Goal: Information Seeking & Learning: Understand process/instructions

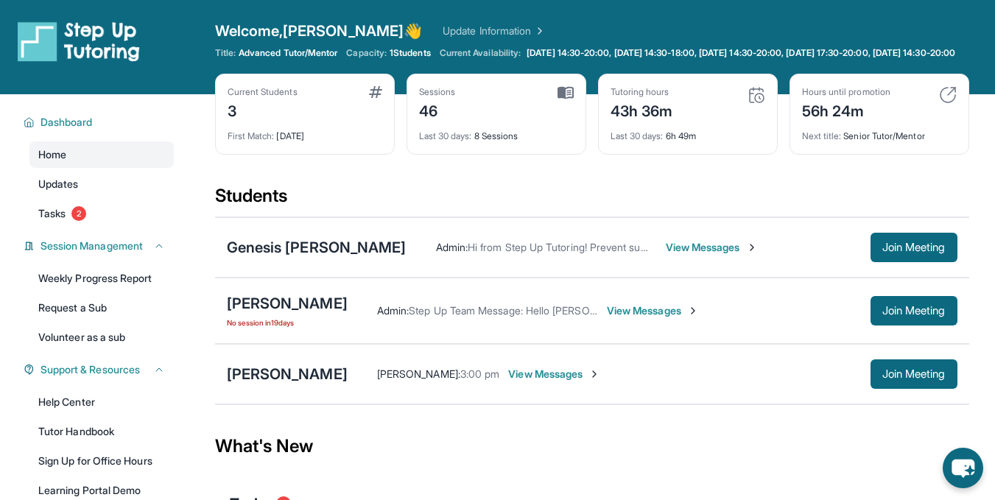
click at [508, 381] on span "View Messages" at bounding box center [554, 374] width 92 height 15
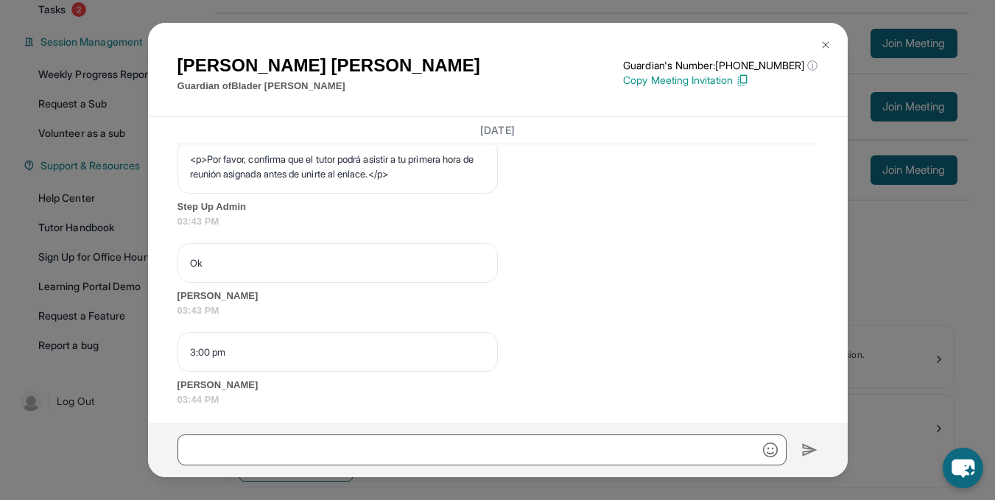
scroll to position [1015, 0]
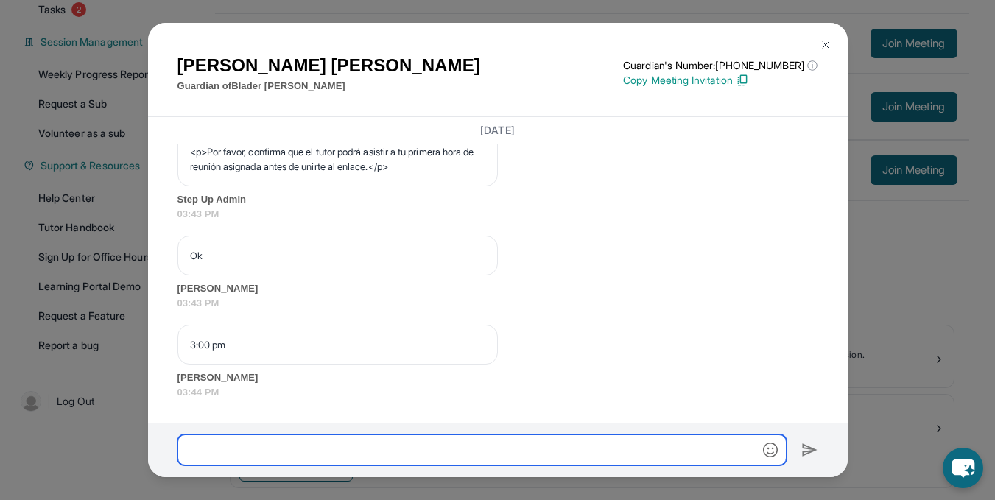
click at [239, 450] on input "text" at bounding box center [481, 449] width 609 height 31
click at [311, 453] on input "**********" at bounding box center [481, 449] width 609 height 31
click at [635, 453] on input "**********" at bounding box center [481, 449] width 609 height 31
type input "*"
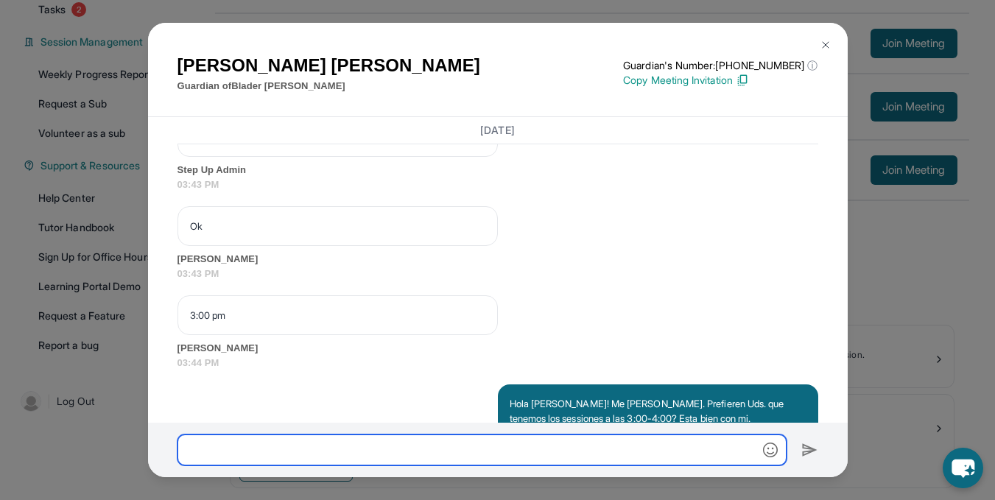
scroll to position [1104, 0]
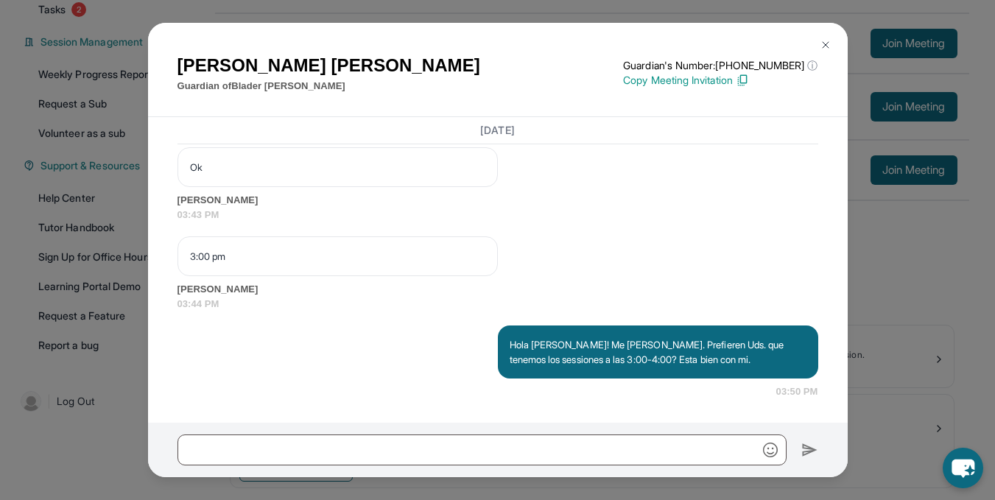
click at [820, 43] on img at bounding box center [826, 45] width 12 height 12
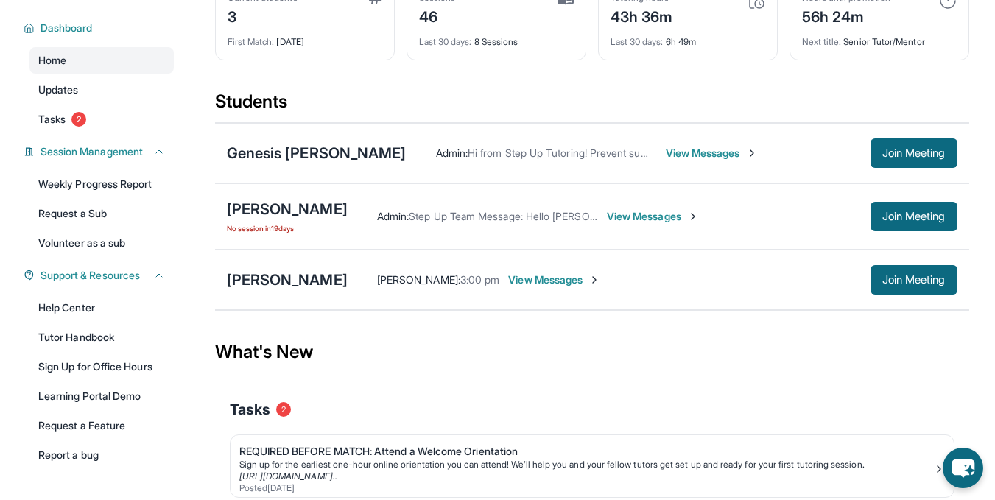
scroll to position [94, 0]
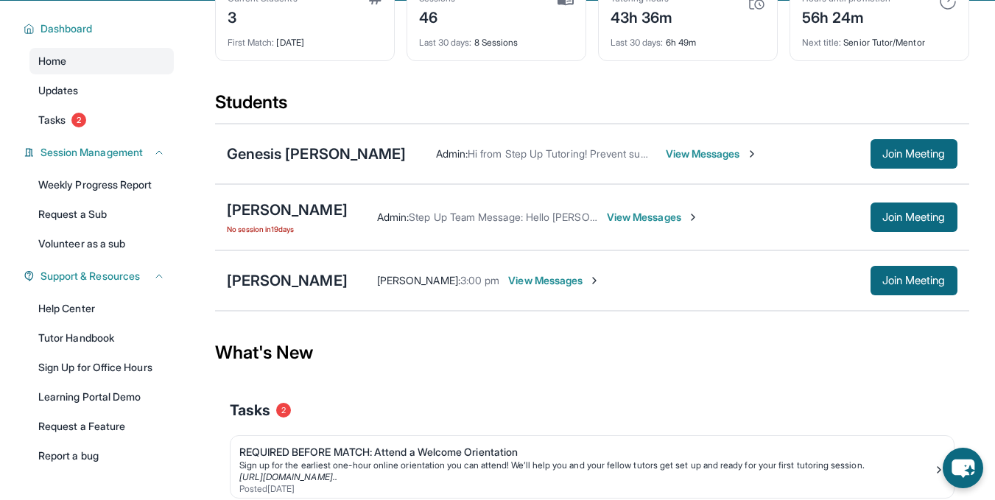
click at [508, 288] on span "View Messages" at bounding box center [554, 280] width 92 height 15
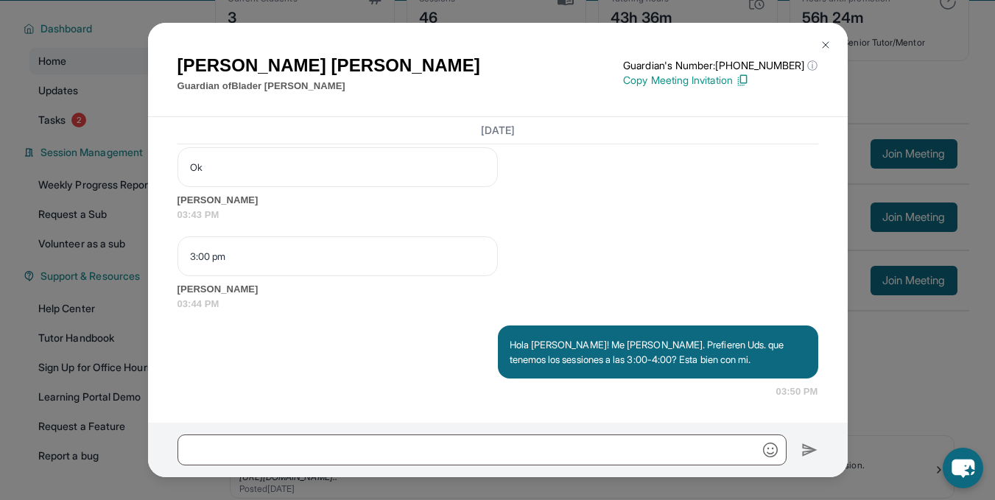
scroll to position [1104, 0]
click at [825, 40] on img at bounding box center [826, 45] width 12 height 12
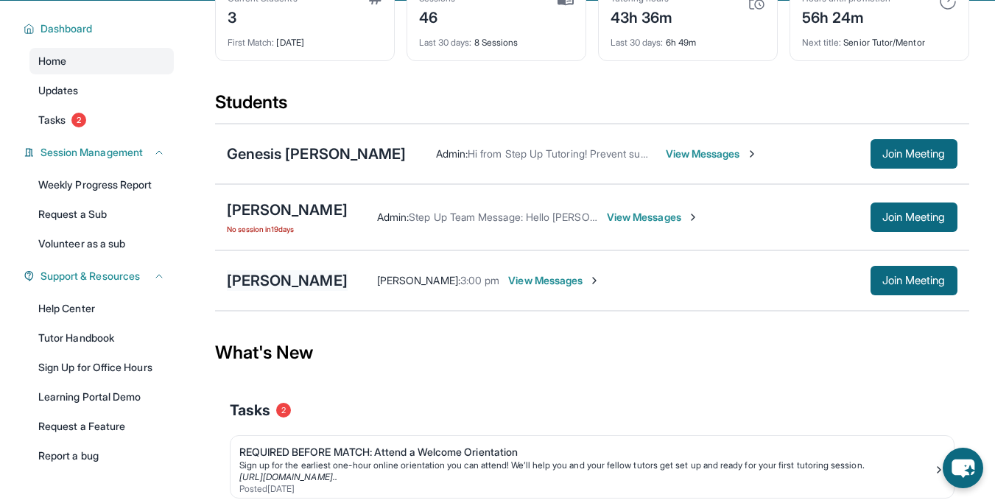
click at [293, 291] on div "[PERSON_NAME]" at bounding box center [287, 280] width 121 height 21
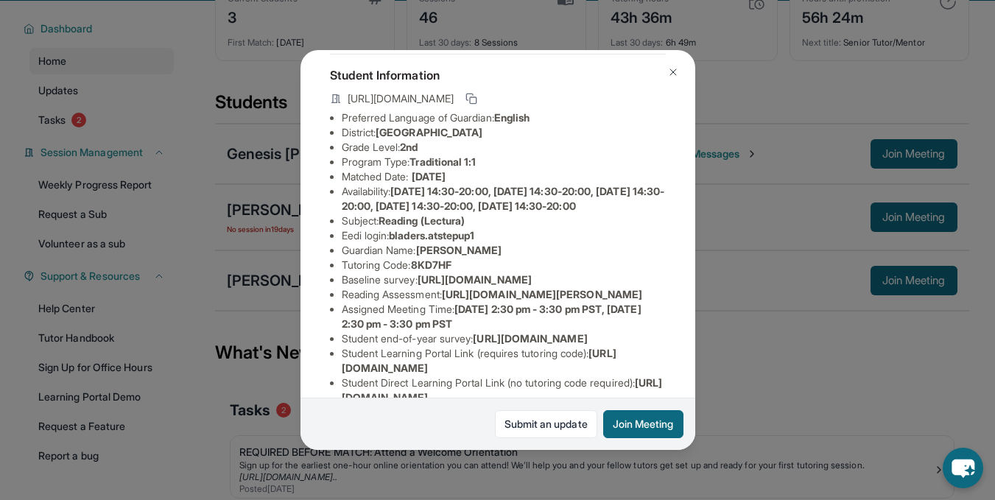
scroll to position [75, 0]
click at [673, 75] on img at bounding box center [673, 72] width 12 height 12
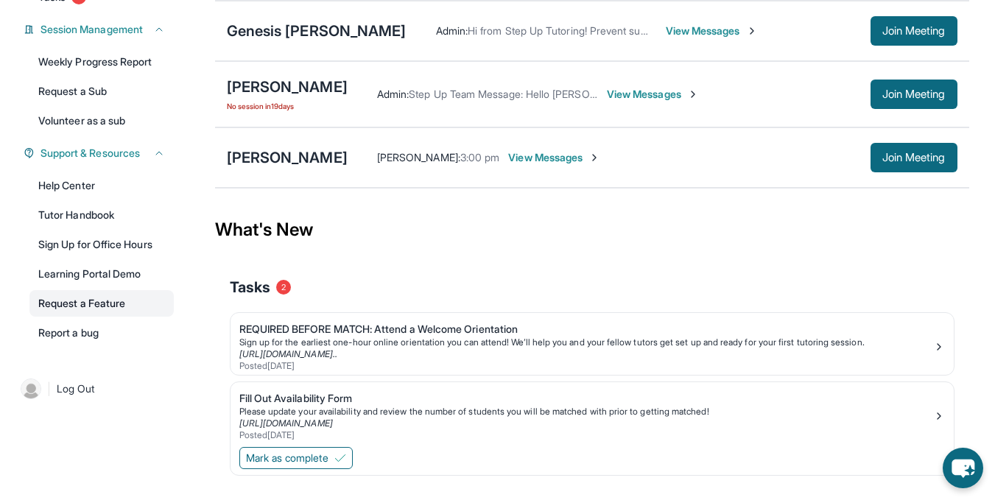
scroll to position [217, 0]
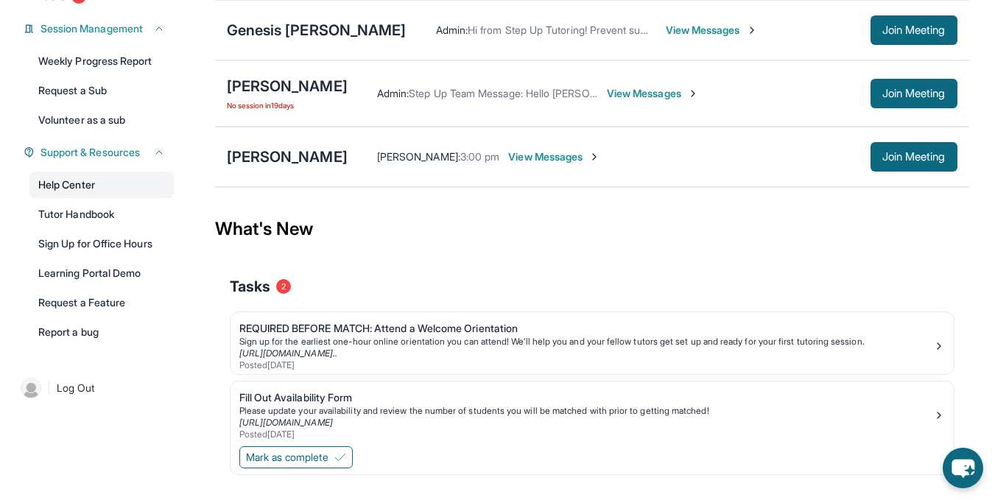
click at [77, 193] on link "Help Center" at bounding box center [101, 185] width 144 height 27
click at [152, 160] on button "Support & Resources" at bounding box center [100, 152] width 130 height 15
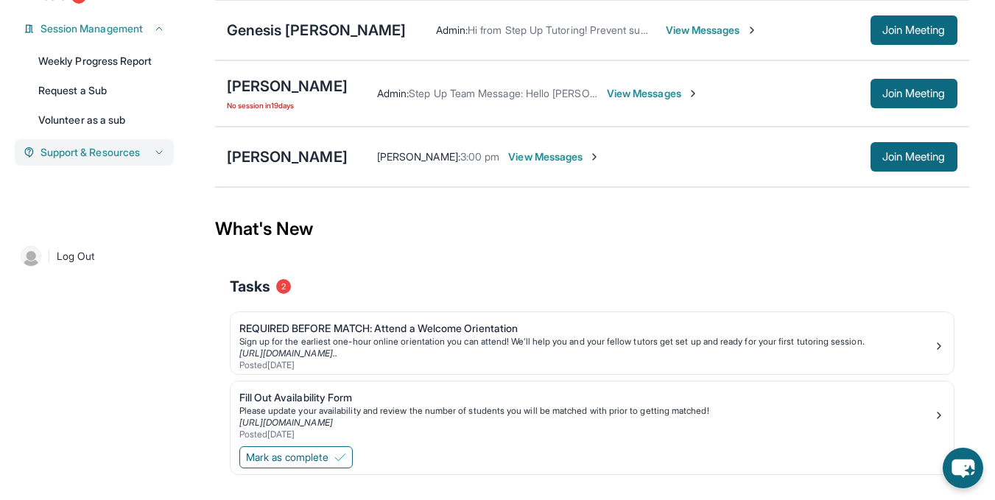
click at [153, 158] on icon at bounding box center [159, 153] width 12 height 12
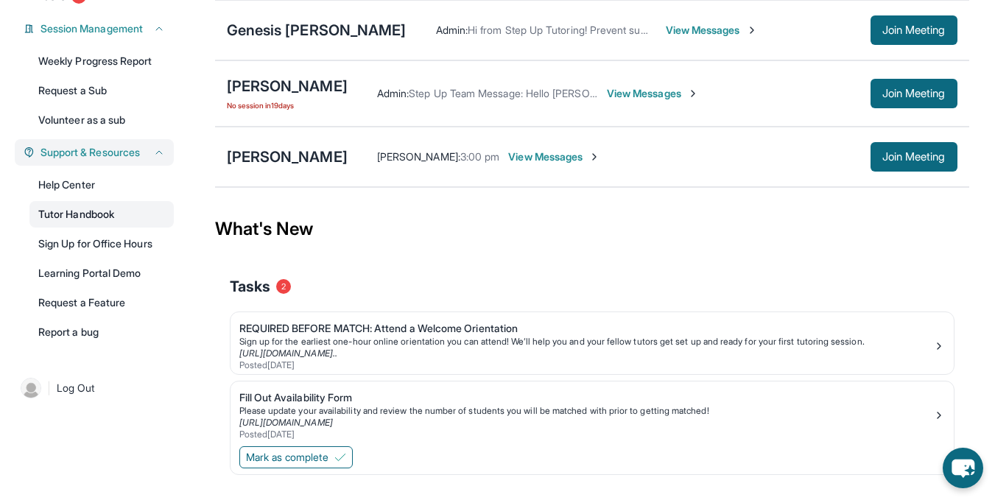
click at [109, 226] on link "Tutor Handbook" at bounding box center [101, 214] width 144 height 27
click at [84, 194] on link "Help Center" at bounding box center [101, 185] width 144 height 27
click at [275, 167] on div "[PERSON_NAME]" at bounding box center [287, 157] width 121 height 21
